Goal: Find specific page/section: Find specific page/section

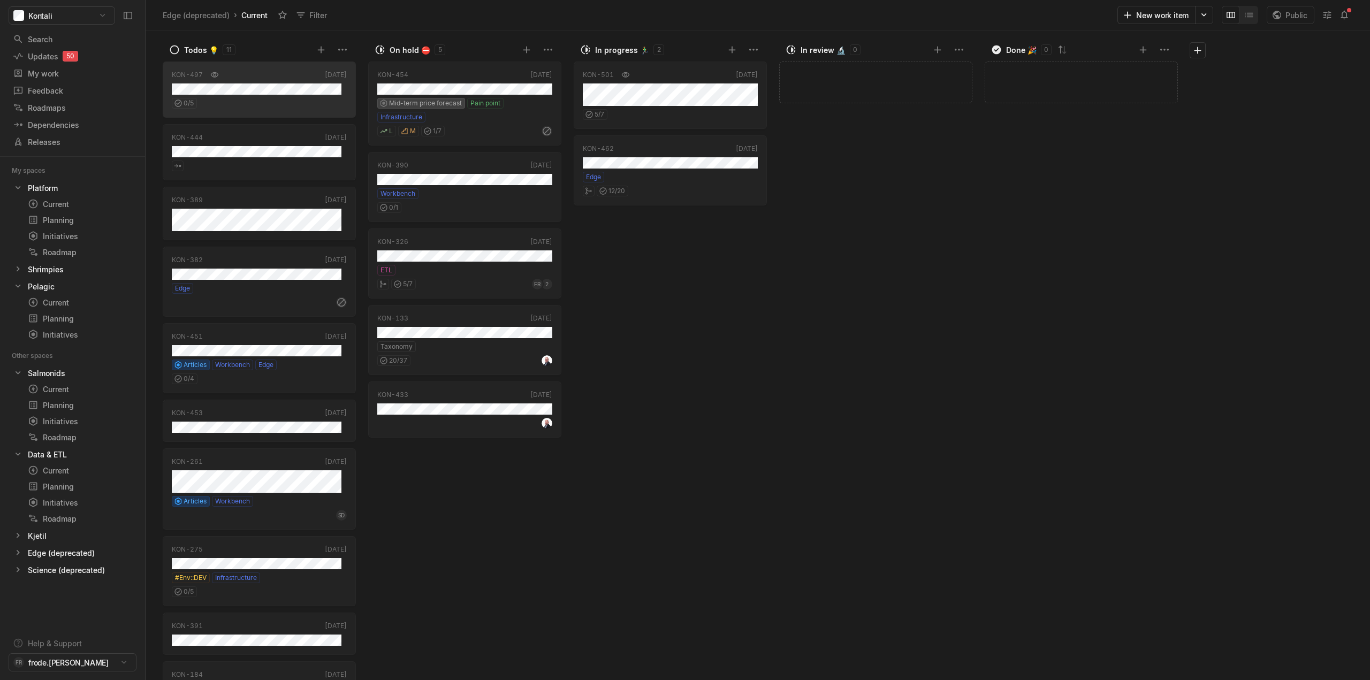
click at [343, 20] on div "Edge (deprecated) › Current Filter" at bounding box center [639, 14] width 957 height 17
click at [46, 35] on div "Search" at bounding box center [67, 39] width 109 height 11
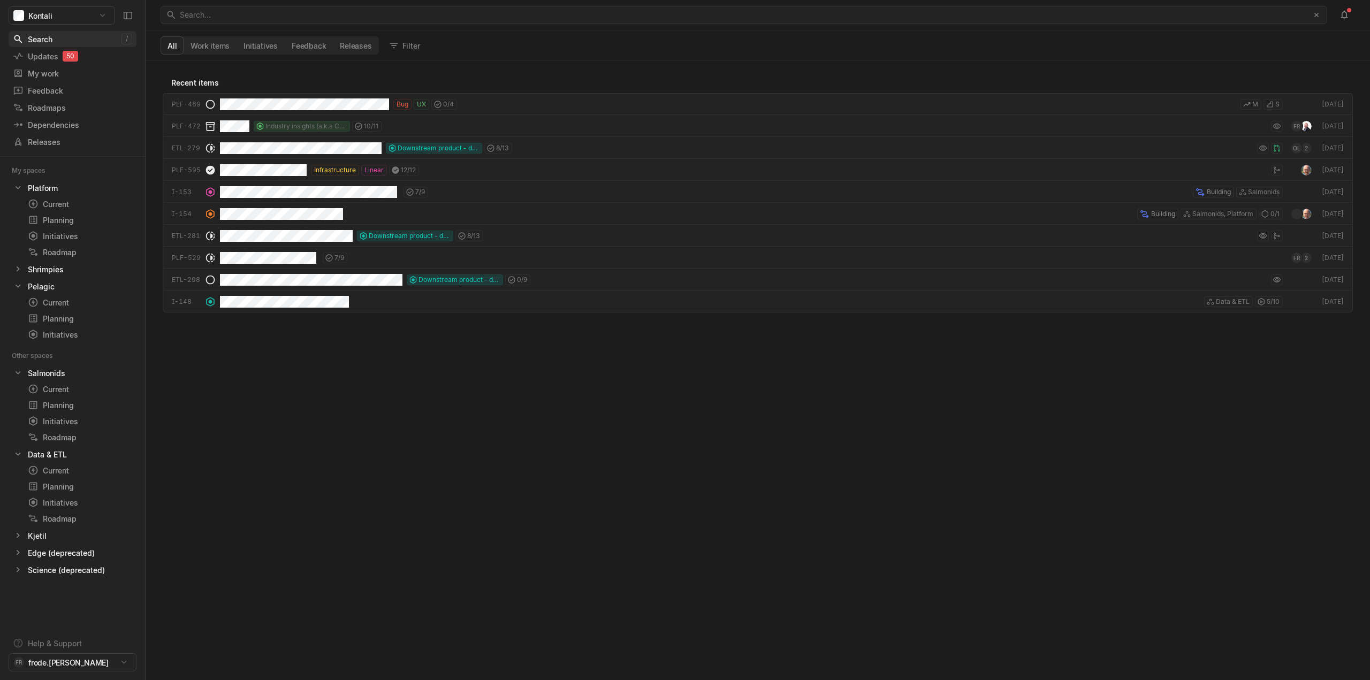
scroll to position [614, 1219]
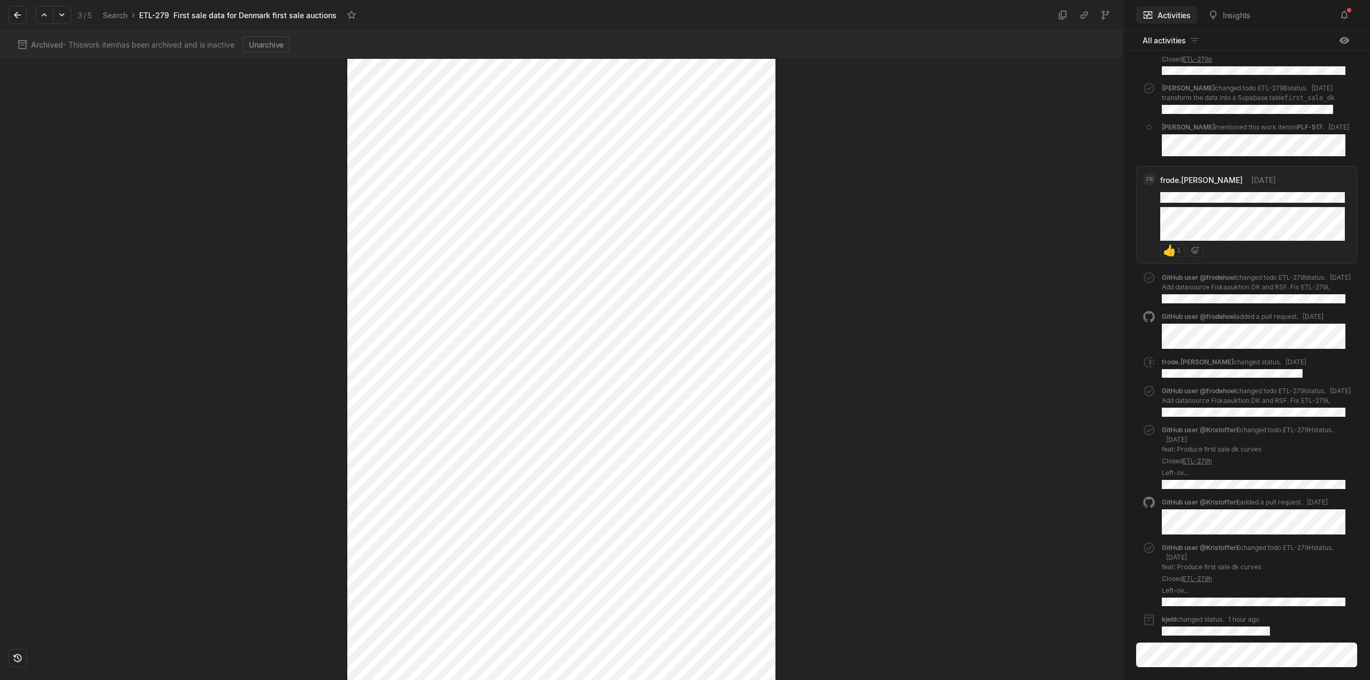
scroll to position [728, 0]
